Goal: Transaction & Acquisition: Purchase product/service

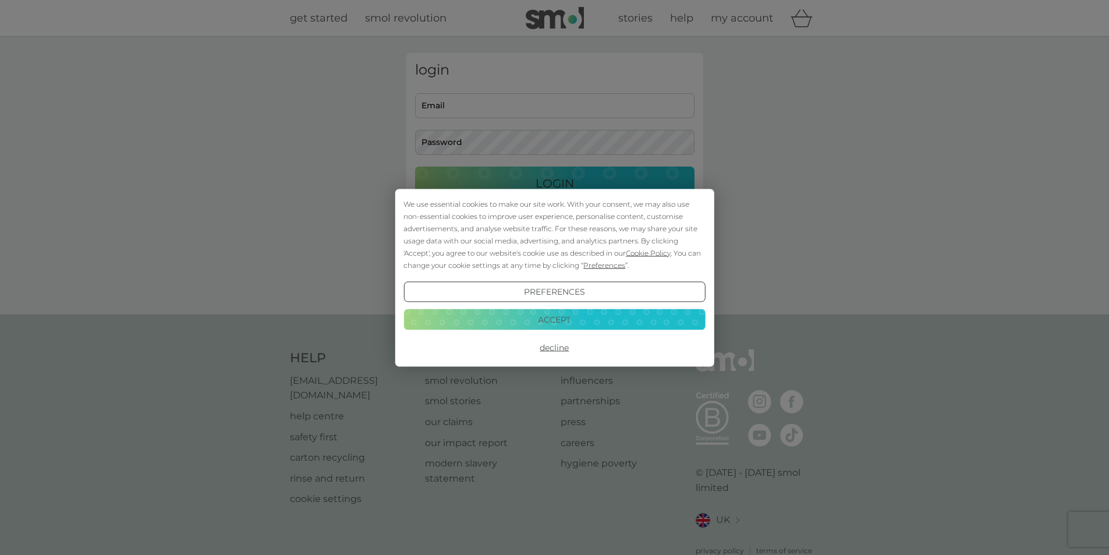
type input "meljwatson@hotmail.com"
click at [581, 320] on button "Accept" at bounding box center [555, 319] width 302 height 21
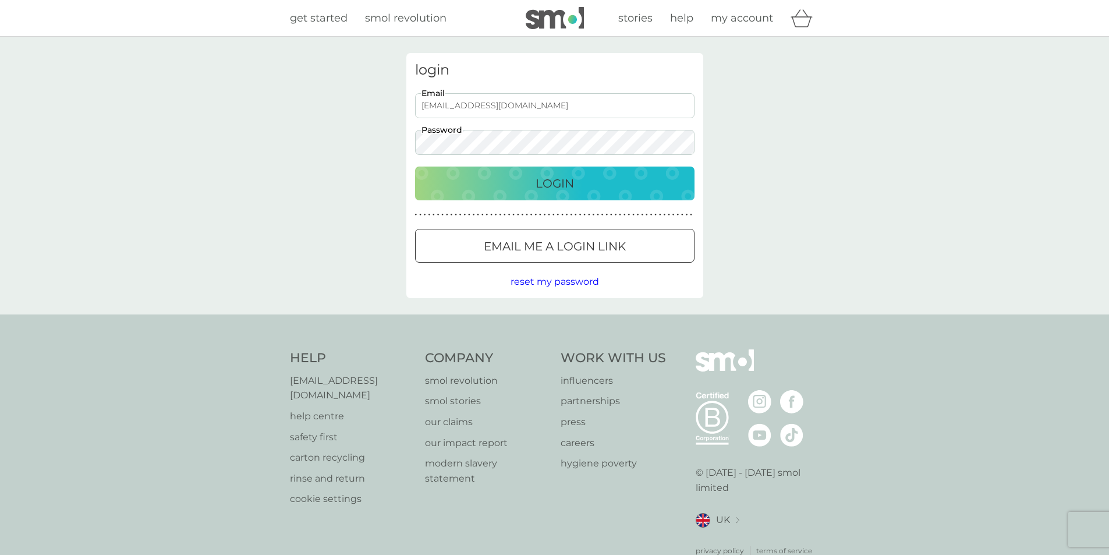
click at [545, 183] on p "Login" at bounding box center [555, 183] width 38 height 19
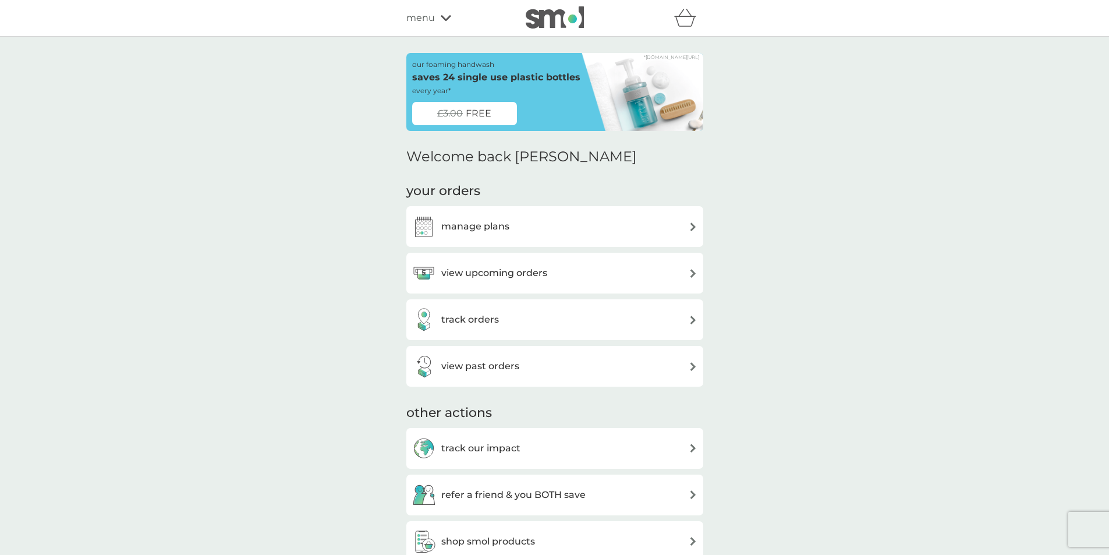
click at [531, 226] on div "manage plans" at bounding box center [554, 226] width 285 height 23
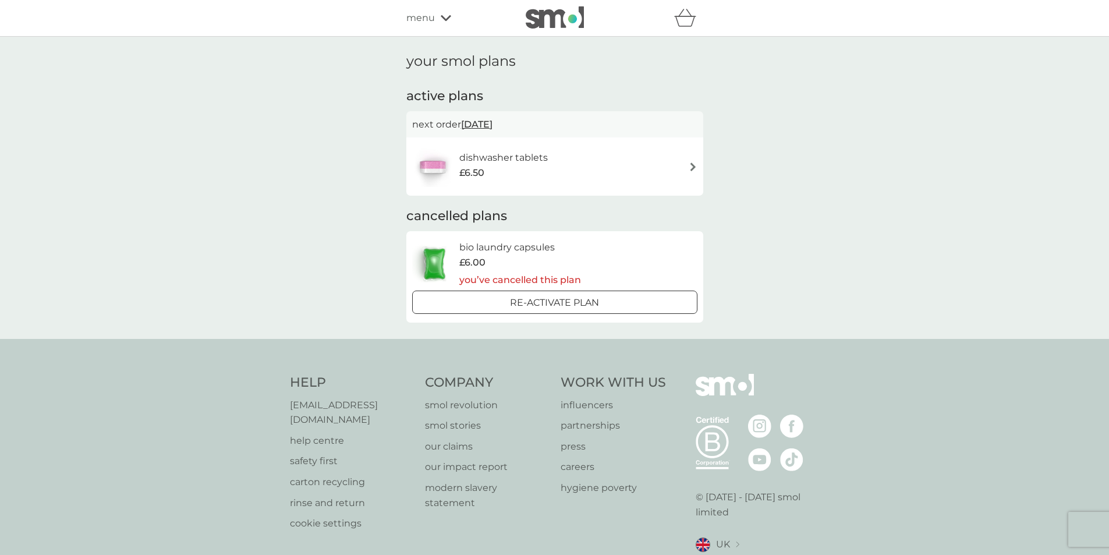
click at [681, 171] on div "dishwasher tablets £6.50" at bounding box center [554, 166] width 285 height 41
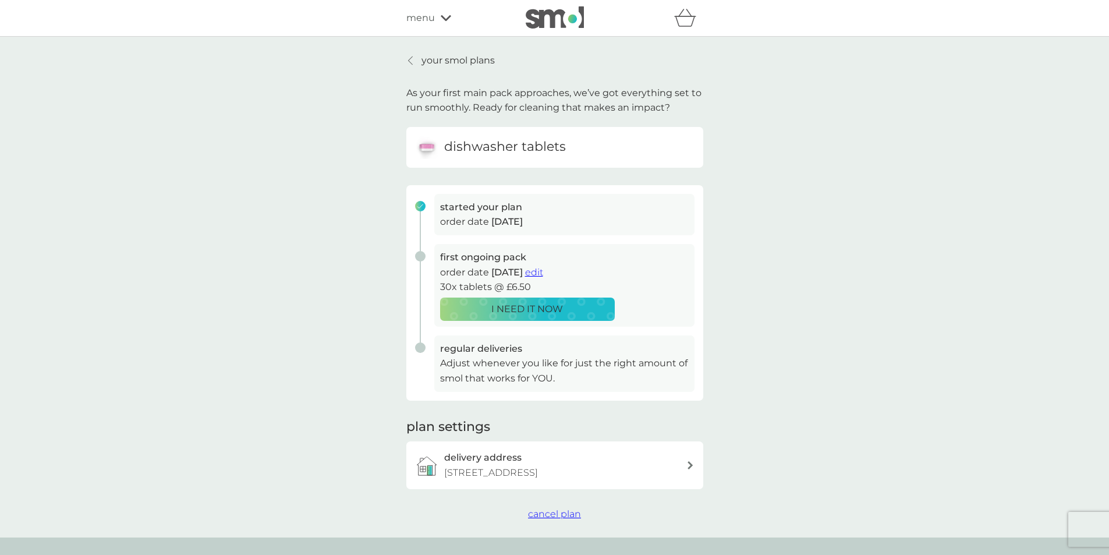
click at [543, 273] on span "edit" at bounding box center [534, 272] width 18 height 11
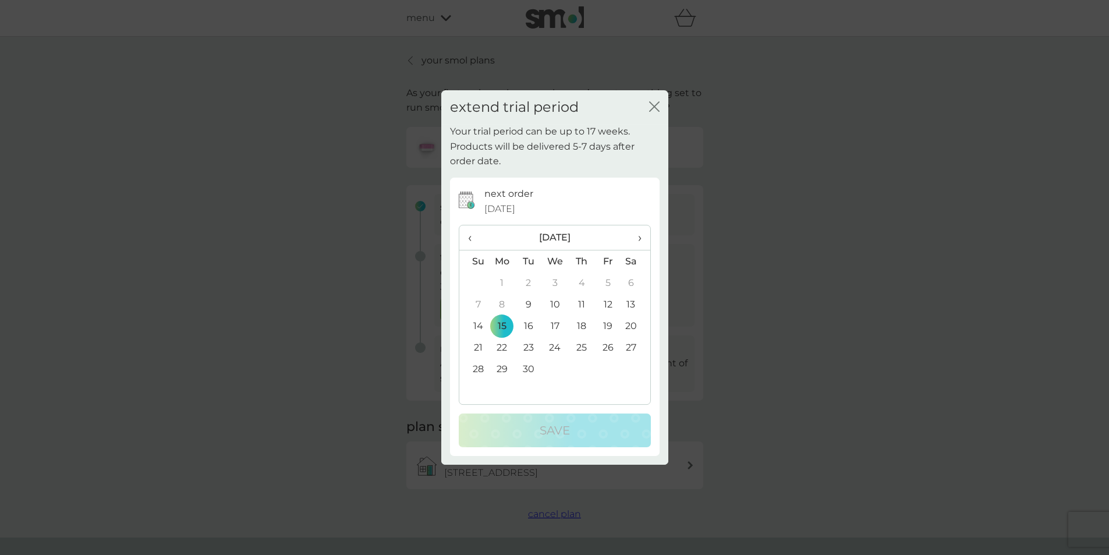
click at [658, 110] on icon "close" at bounding box center [657, 106] width 5 height 9
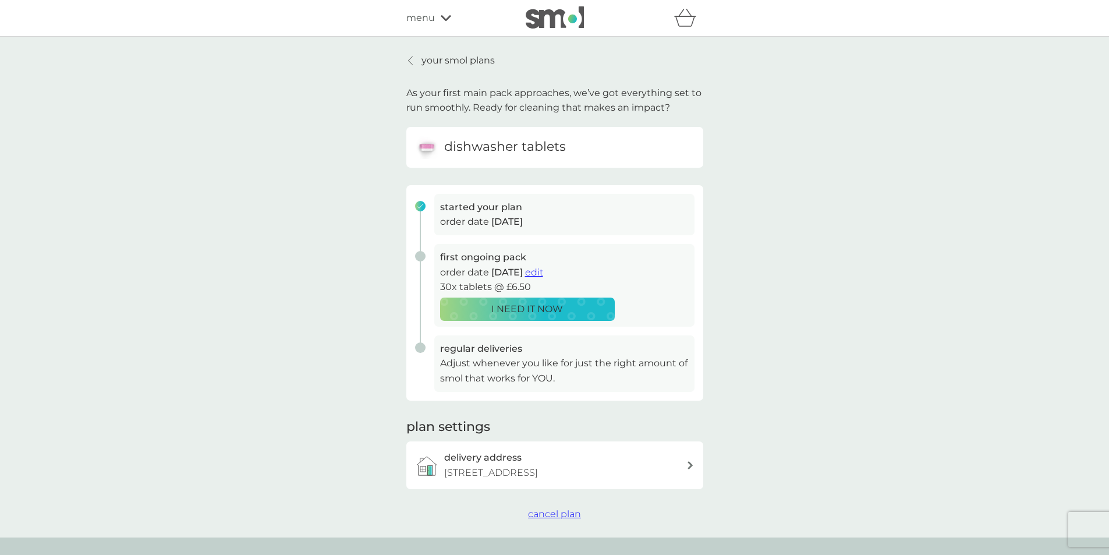
click at [416, 59] on link "your smol plans" at bounding box center [450, 60] width 89 height 15
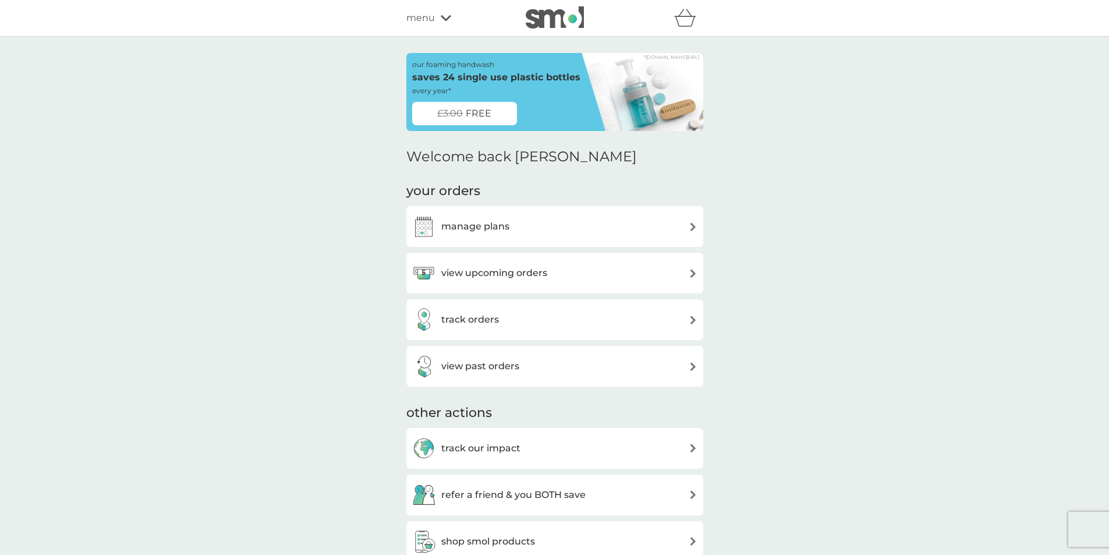
click at [455, 108] on span "£3.00" at bounding box center [450, 113] width 26 height 15
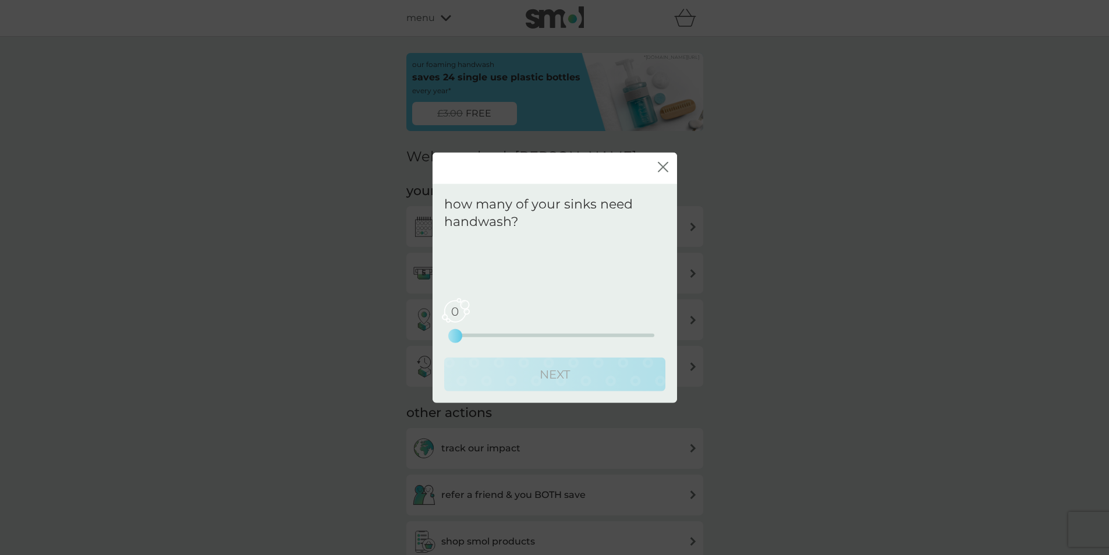
click at [469, 334] on div "0 0 2.5 5" at bounding box center [554, 335] width 199 height 3
drag, startPoint x: 457, startPoint y: 335, endPoint x: 467, endPoint y: 333, distance: 10.6
click at [468, 334] on div "0 0 2.5 5" at bounding box center [554, 335] width 199 height 3
click at [461, 316] on span "0" at bounding box center [455, 311] width 29 height 29
click at [458, 307] on span "0" at bounding box center [455, 311] width 29 height 29
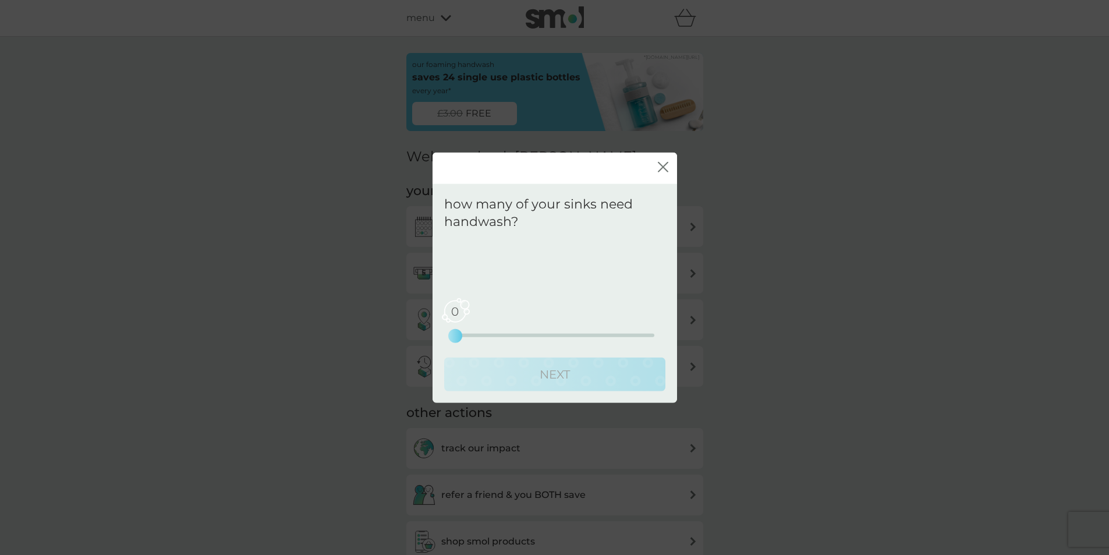
click at [455, 310] on span "0" at bounding box center [455, 311] width 29 height 29
drag, startPoint x: 455, startPoint y: 310, endPoint x: 825, endPoint y: 111, distance: 420.0
click at [459, 306] on span "0" at bounding box center [455, 311] width 29 height 29
click at [668, 167] on icon "close" at bounding box center [663, 167] width 10 height 10
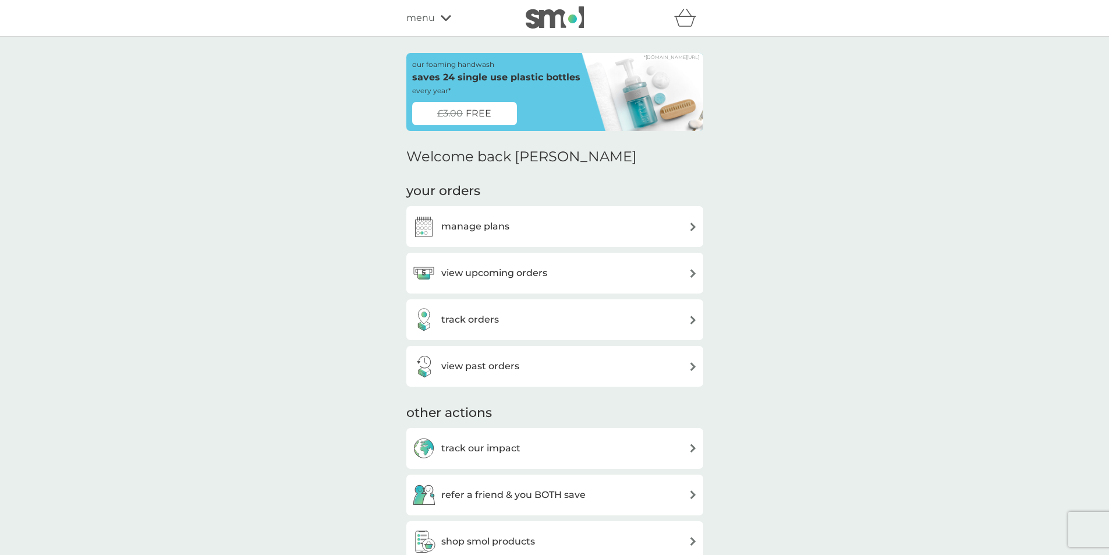
click at [470, 109] on span "FREE" at bounding box center [479, 113] width 26 height 15
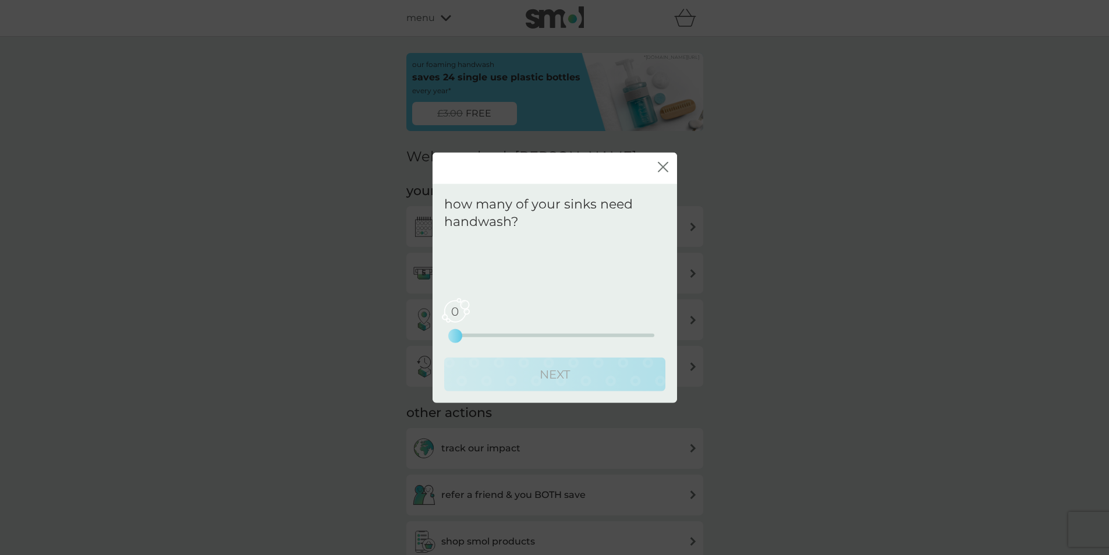
click at [461, 317] on span "0" at bounding box center [455, 311] width 29 height 29
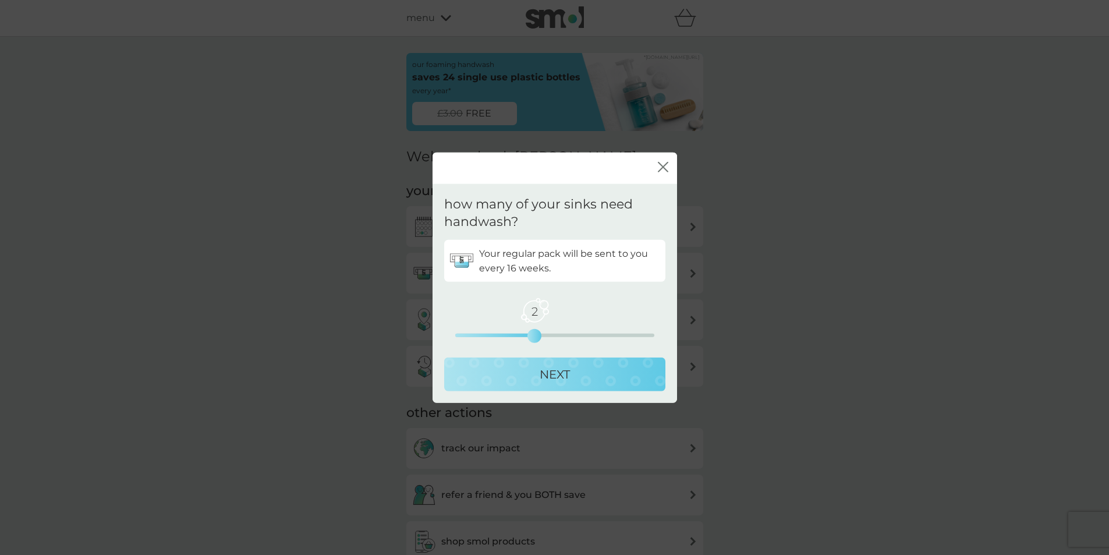
drag, startPoint x: 453, startPoint y: 333, endPoint x: 518, endPoint y: 333, distance: 64.6
click at [518, 333] on div "2 0 2.5 5" at bounding box center [554, 319] width 199 height 47
click at [553, 377] on p "NEXT" at bounding box center [555, 374] width 30 height 19
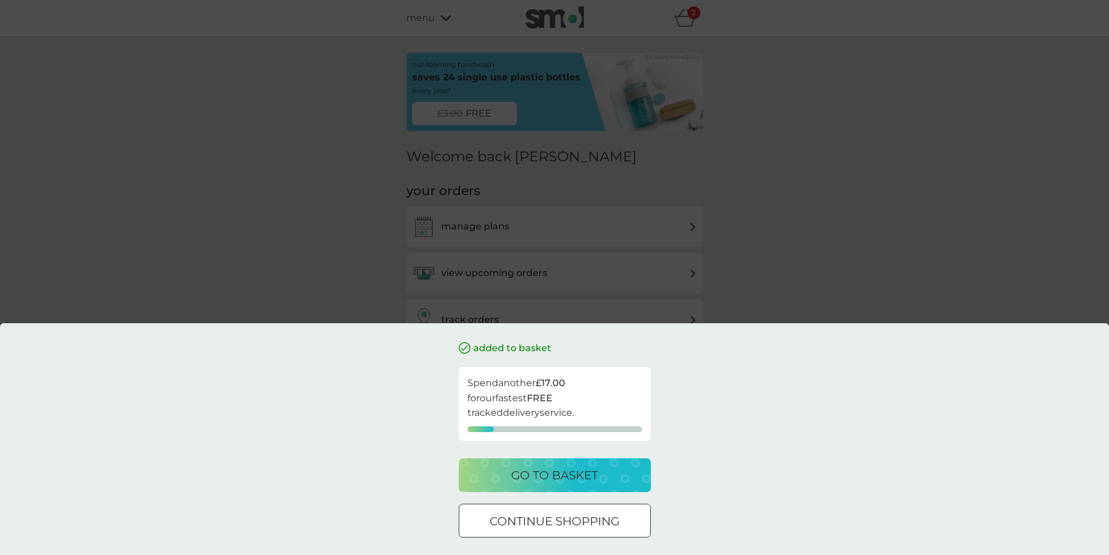
click at [563, 473] on p "go to basket" at bounding box center [554, 475] width 87 height 19
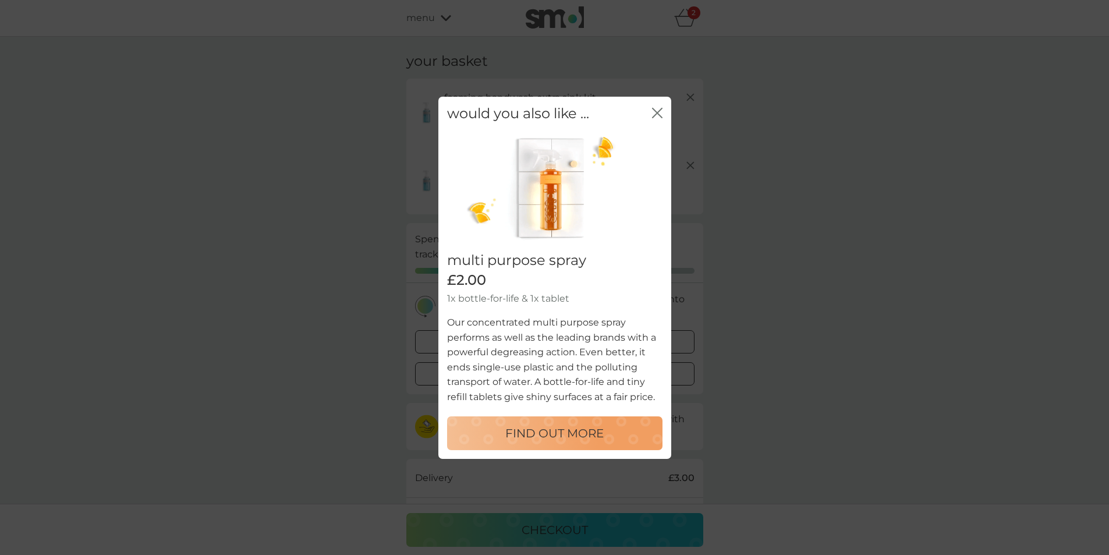
click at [656, 112] on icon "close" at bounding box center [655, 112] width 5 height 9
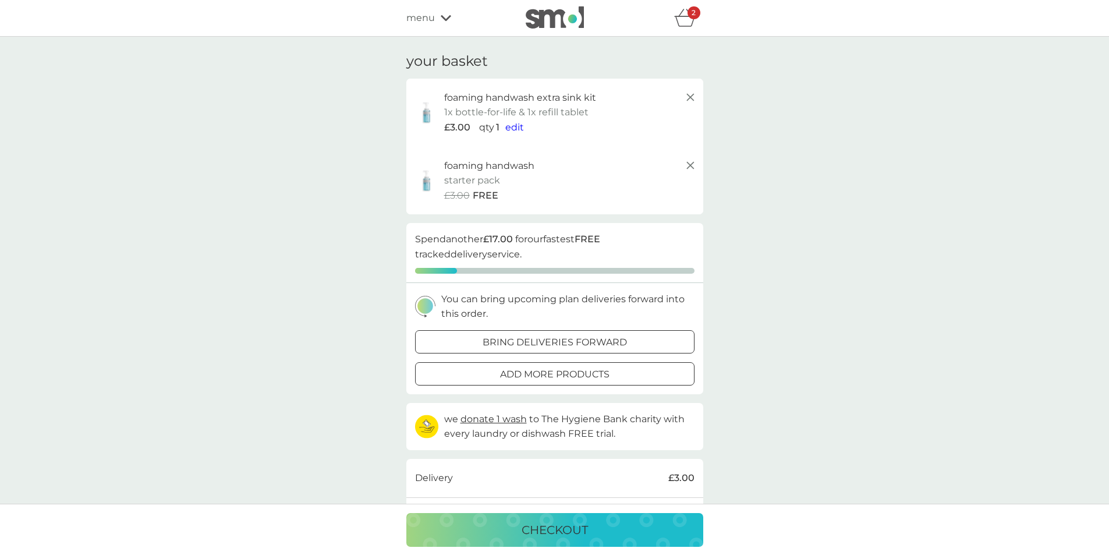
click at [693, 97] on icon at bounding box center [691, 97] width 14 height 14
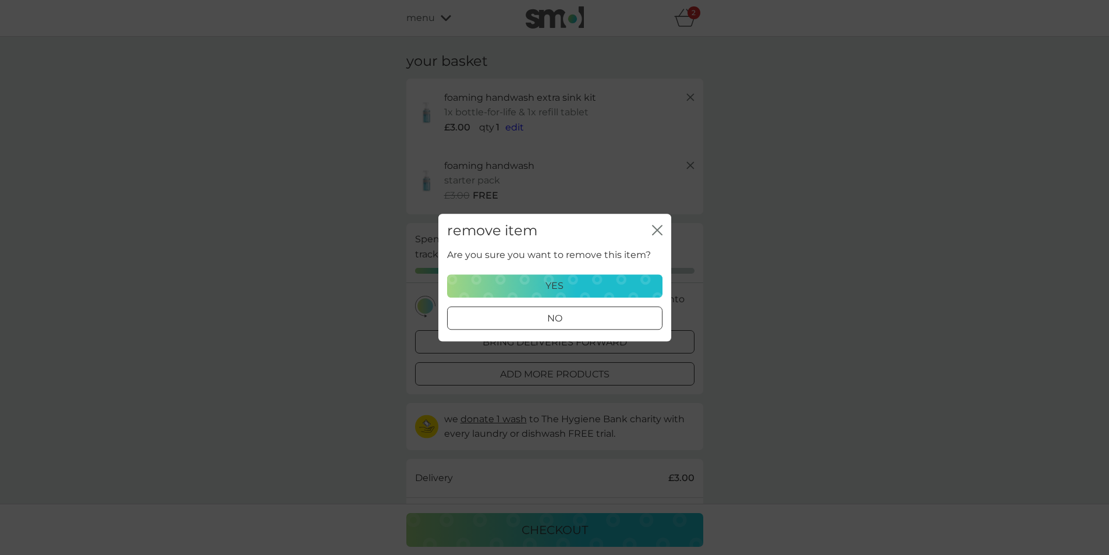
click at [510, 285] on div "yes" at bounding box center [555, 285] width 200 height 15
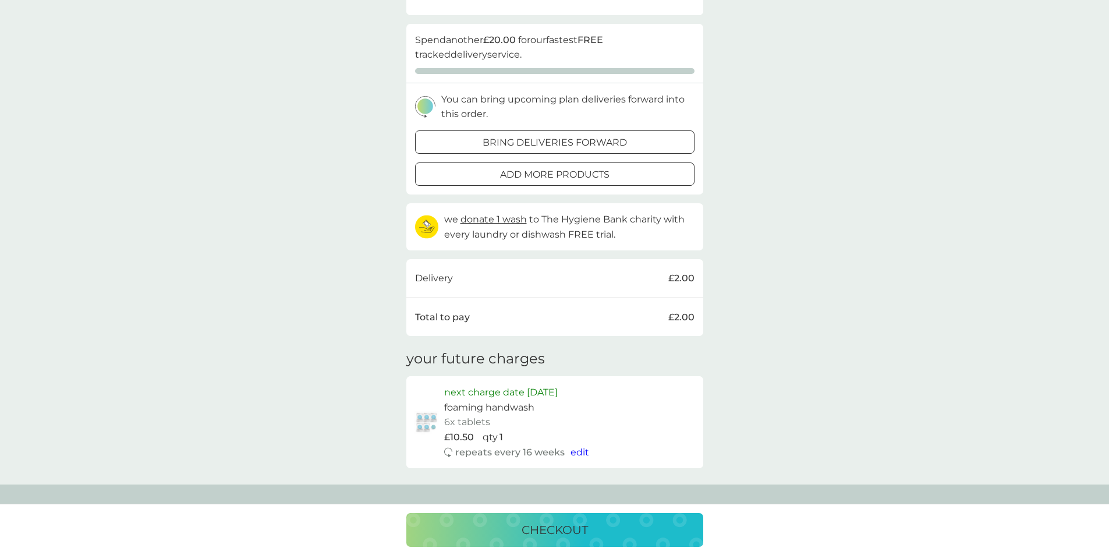
scroll to position [175, 0]
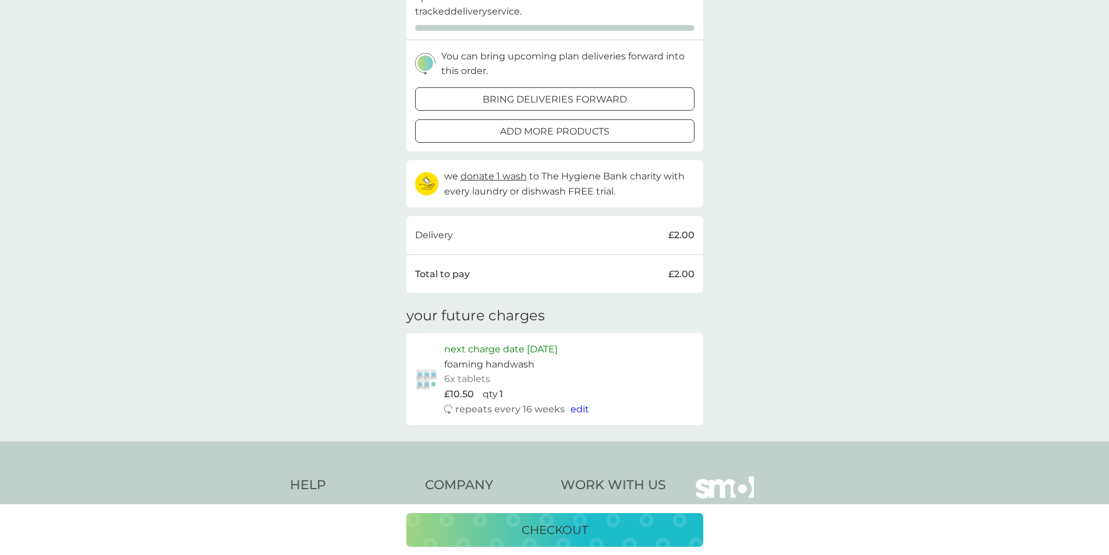
click at [532, 529] on p "checkout" at bounding box center [555, 530] width 66 height 19
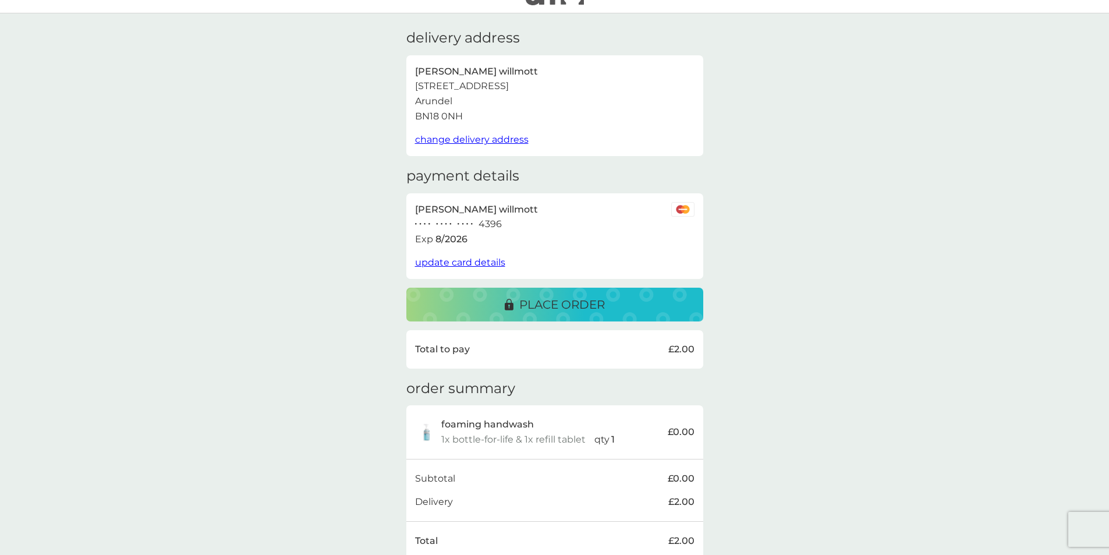
scroll to position [122, 0]
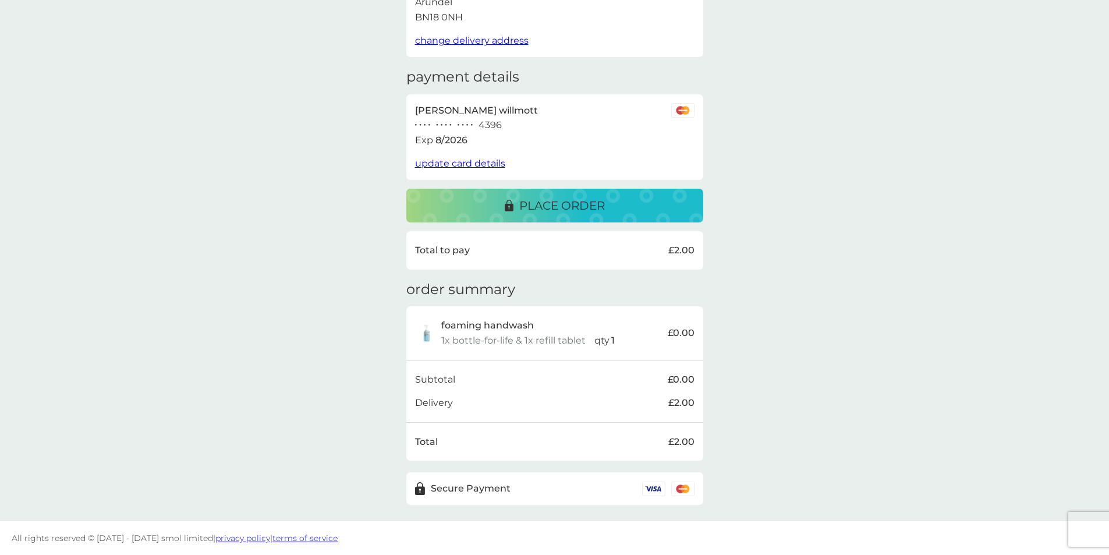
click at [566, 205] on p "place order" at bounding box center [562, 205] width 86 height 19
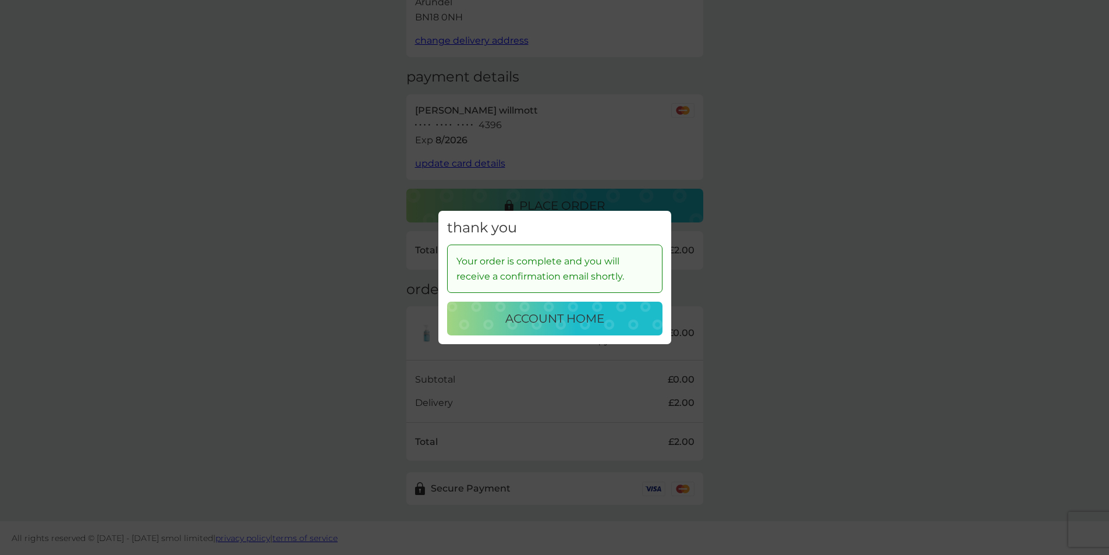
click at [566, 316] on p "account home" at bounding box center [555, 318] width 99 height 19
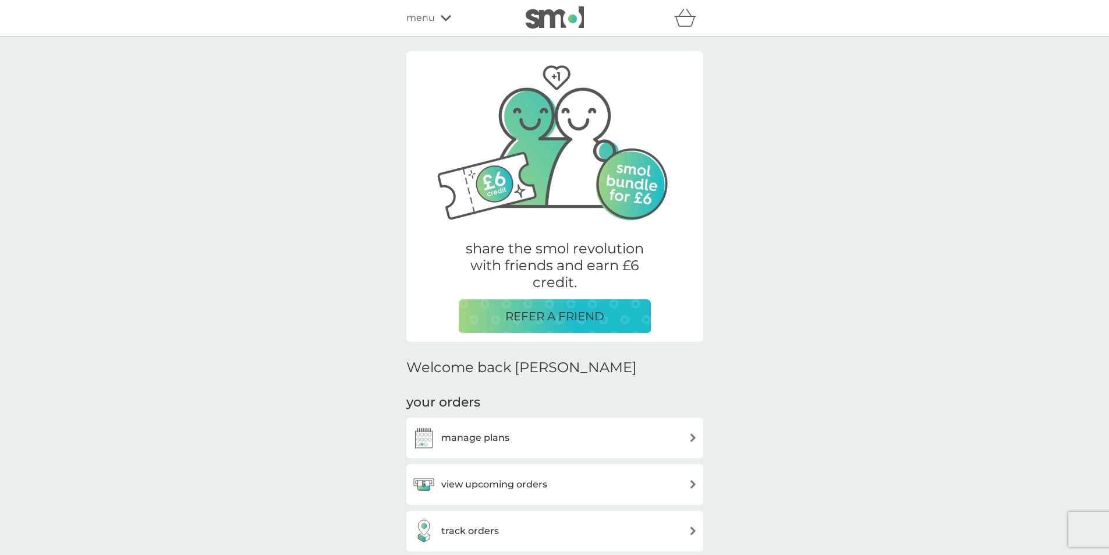
click at [545, 318] on p "REFER A FRIEND" at bounding box center [555, 316] width 99 height 19
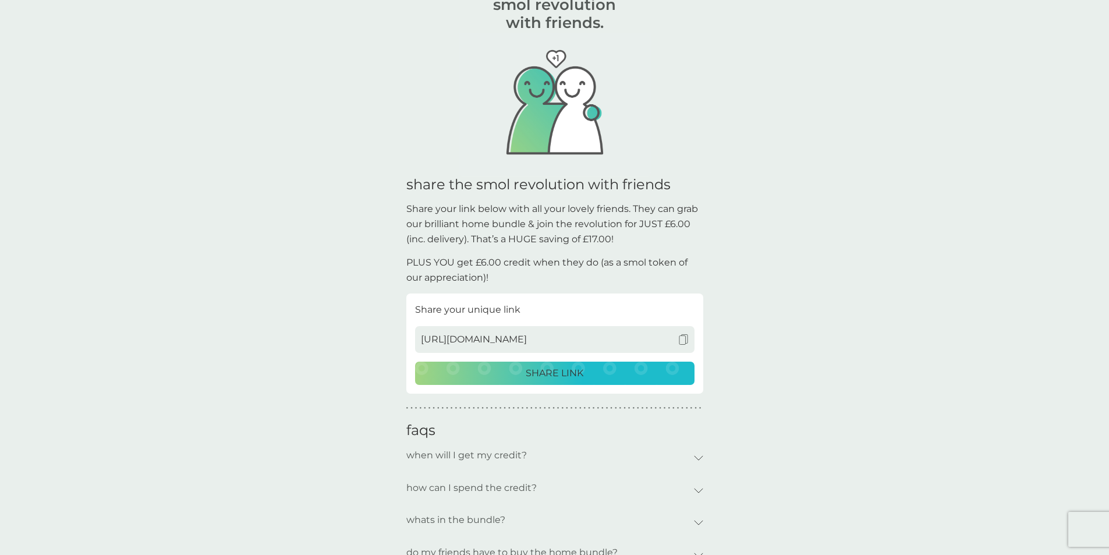
scroll to position [58, 0]
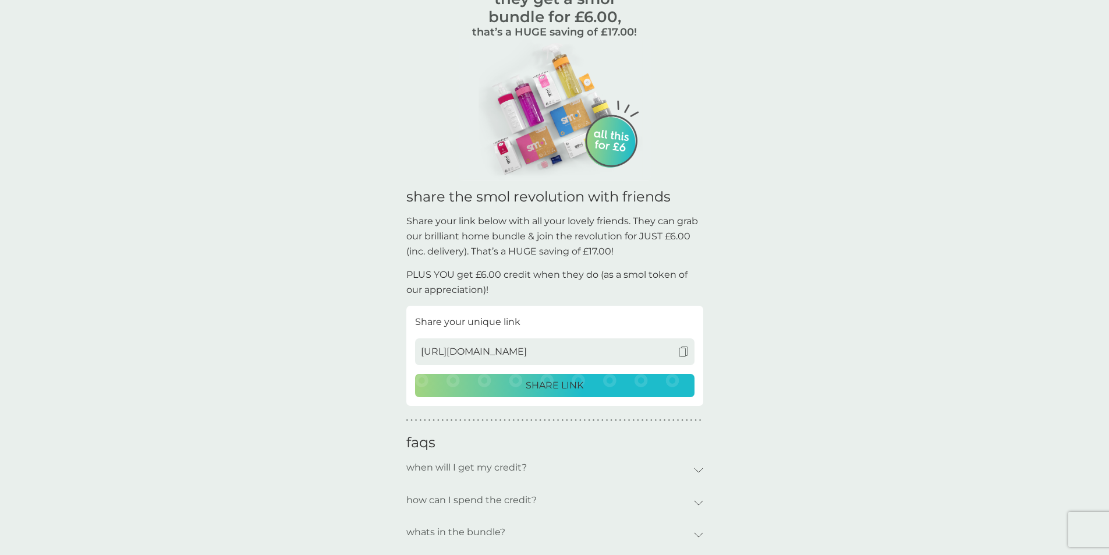
click at [526, 383] on p "SHARE LINK" at bounding box center [555, 385] width 58 height 15
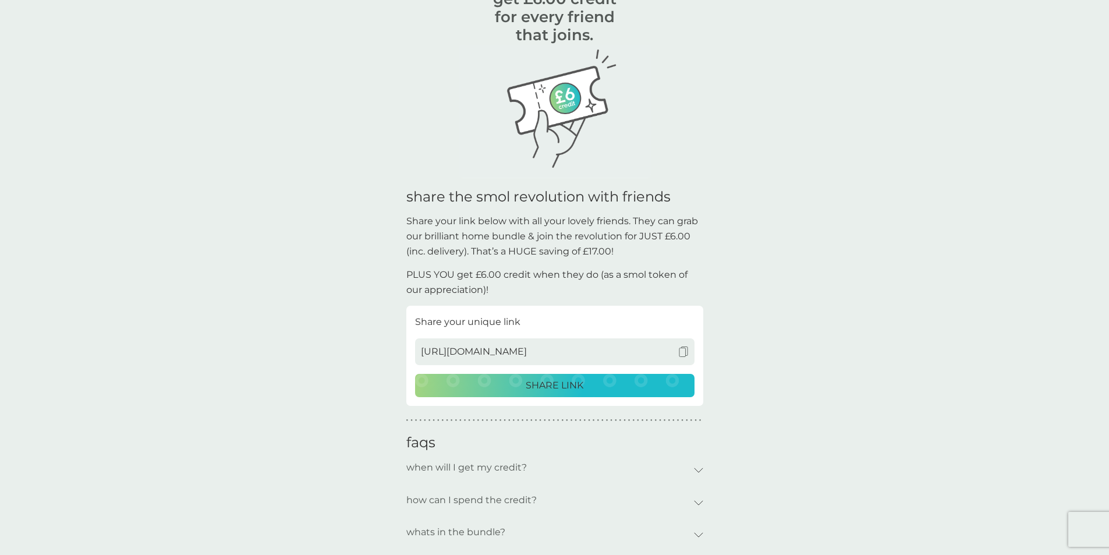
click at [548, 382] on p "SHARE LINK" at bounding box center [555, 385] width 58 height 15
